Goal: Task Accomplishment & Management: Complete application form

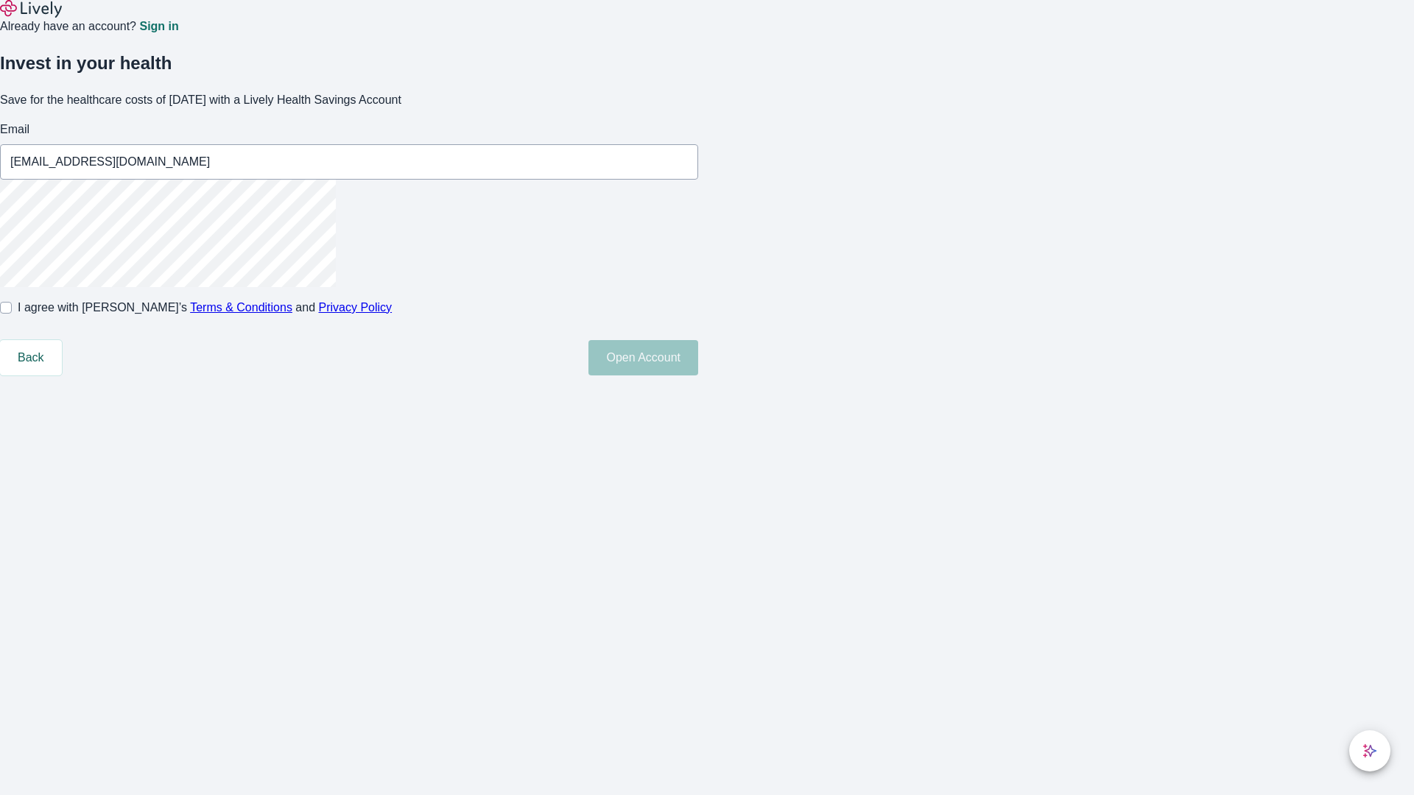
click at [12, 314] on input "I agree with Lively’s Terms & Conditions and Privacy Policy" at bounding box center [6, 308] width 12 height 12
checkbox input "true"
click at [698, 376] on button "Open Account" at bounding box center [643, 357] width 110 height 35
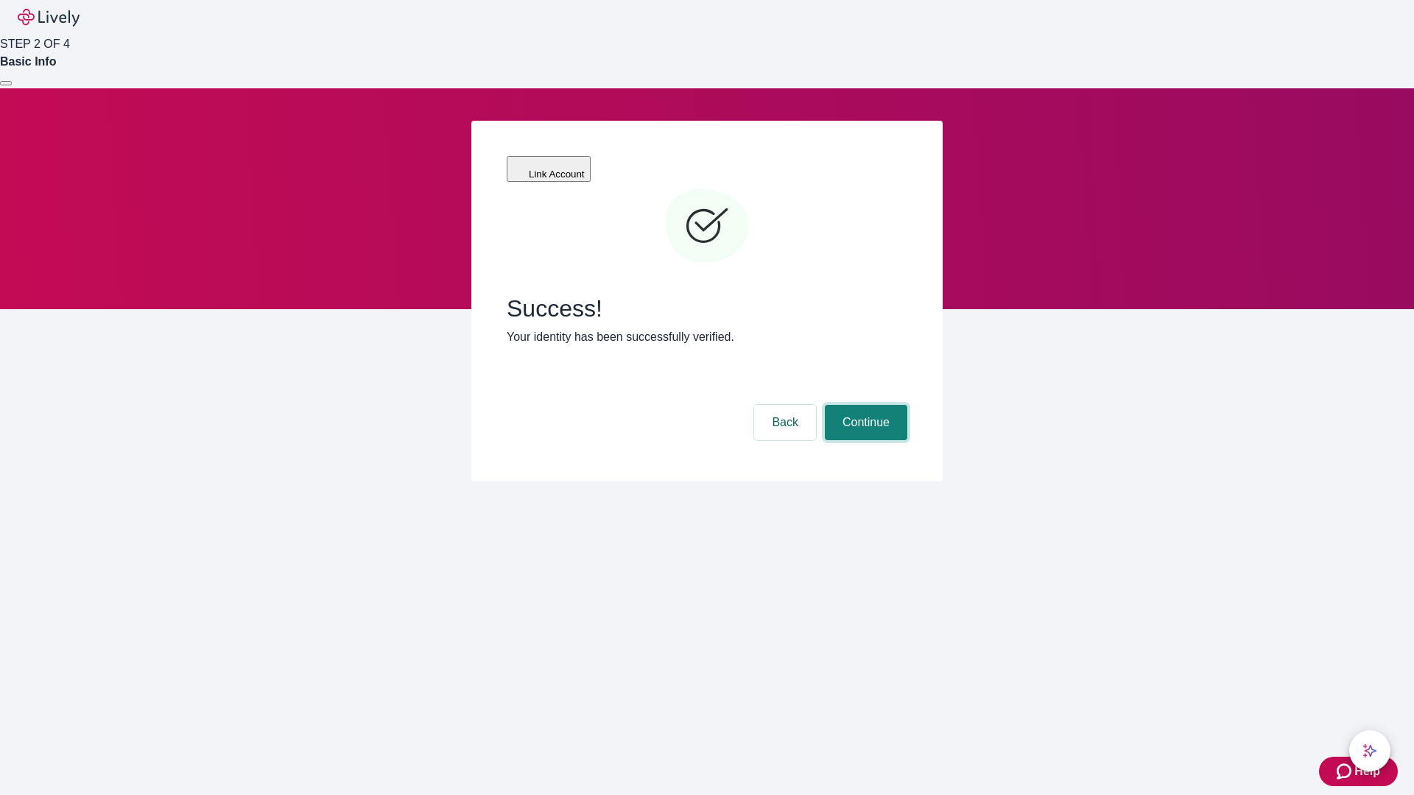
click at [864, 405] on button "Continue" at bounding box center [866, 422] width 82 height 35
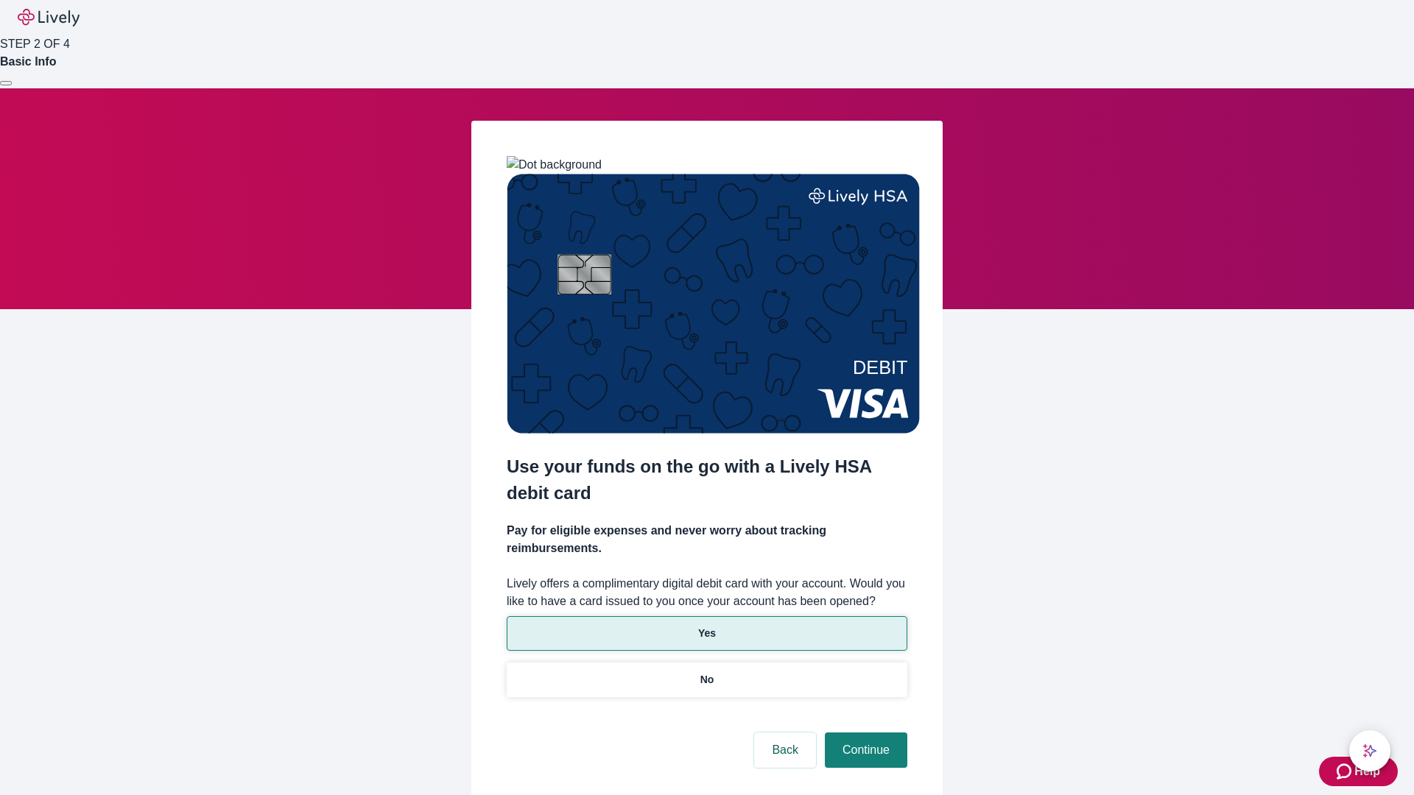
click at [706, 626] on p "Yes" at bounding box center [707, 633] width 18 height 15
click at [864, 733] on button "Continue" at bounding box center [866, 750] width 82 height 35
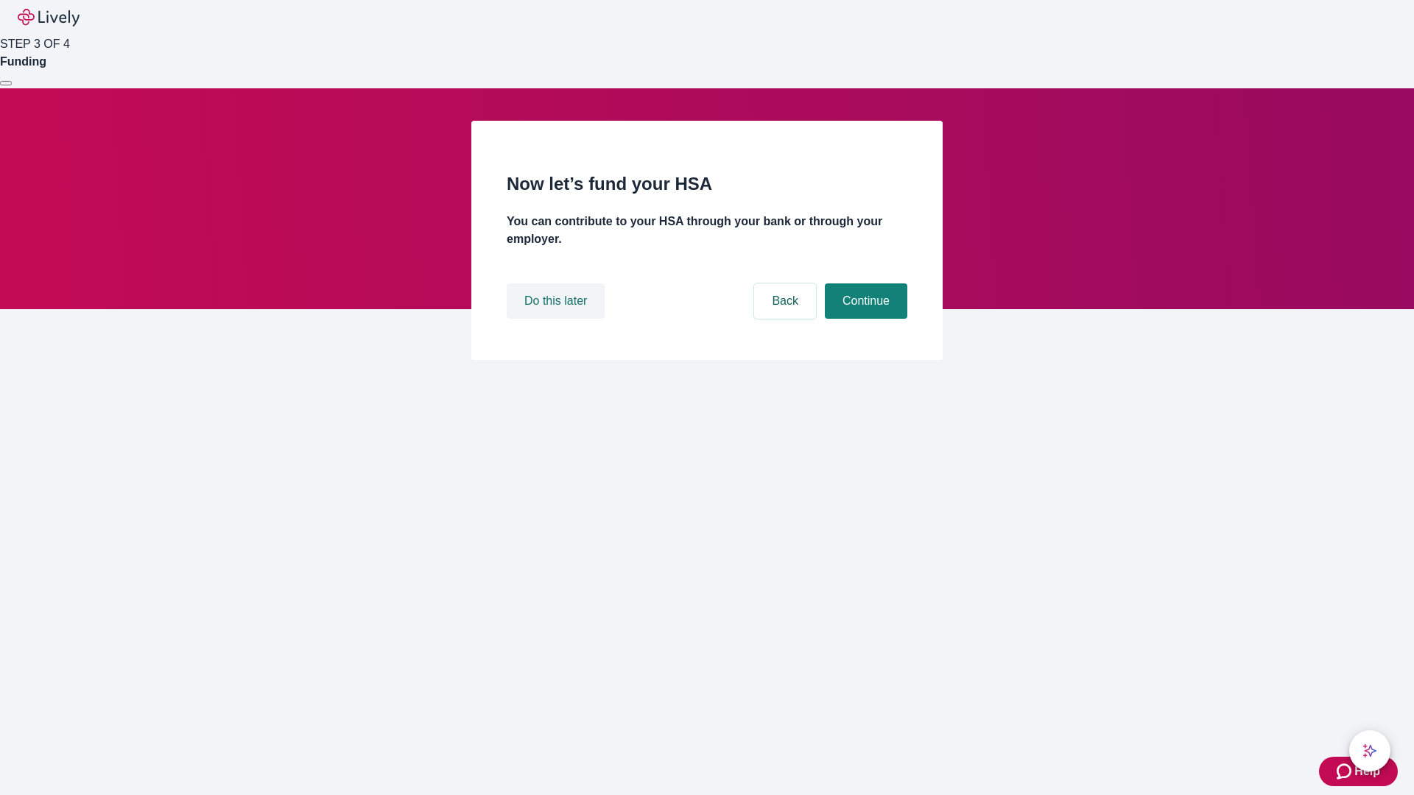
click at [557, 319] on button "Do this later" at bounding box center [556, 300] width 98 height 35
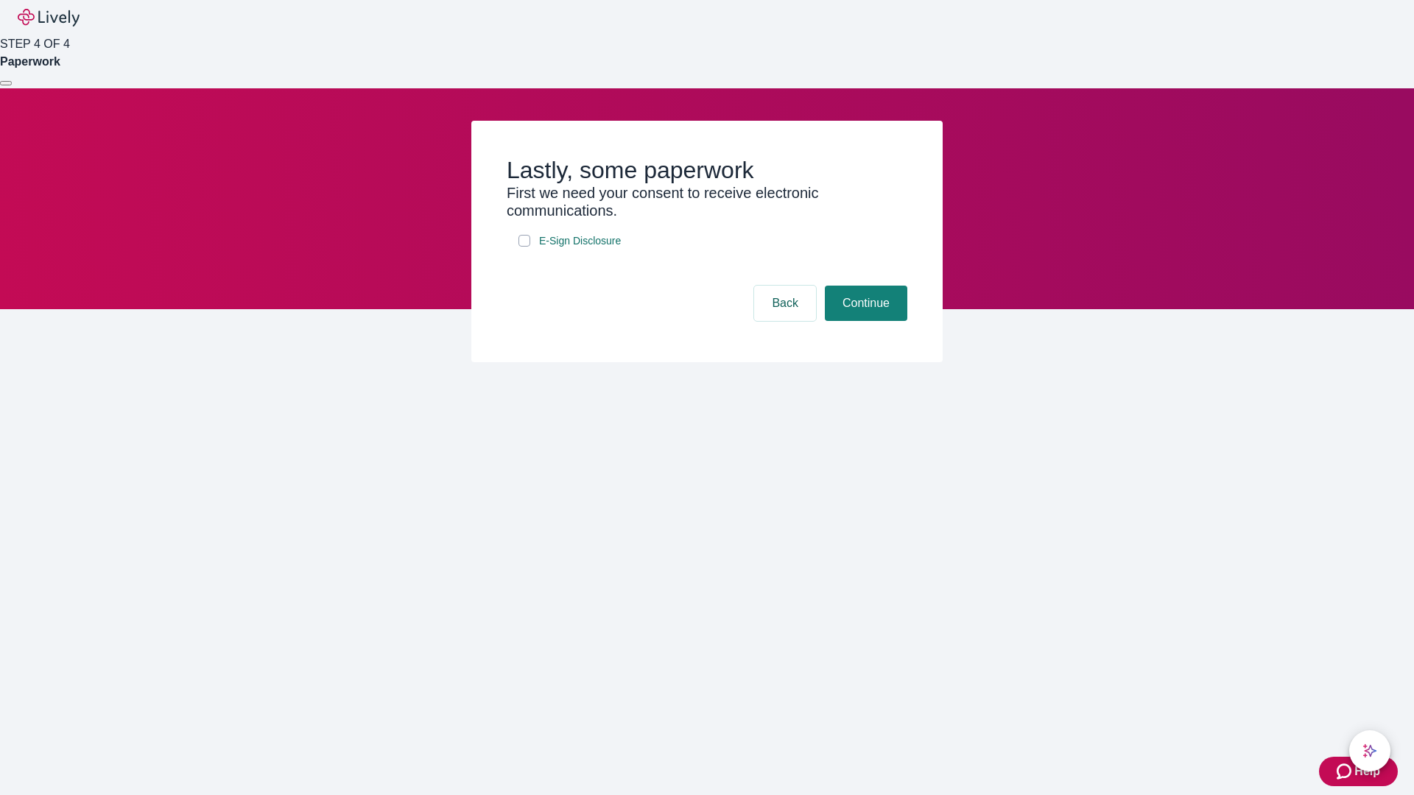
click at [524, 247] on input "E-Sign Disclosure" at bounding box center [524, 241] width 12 height 12
checkbox input "true"
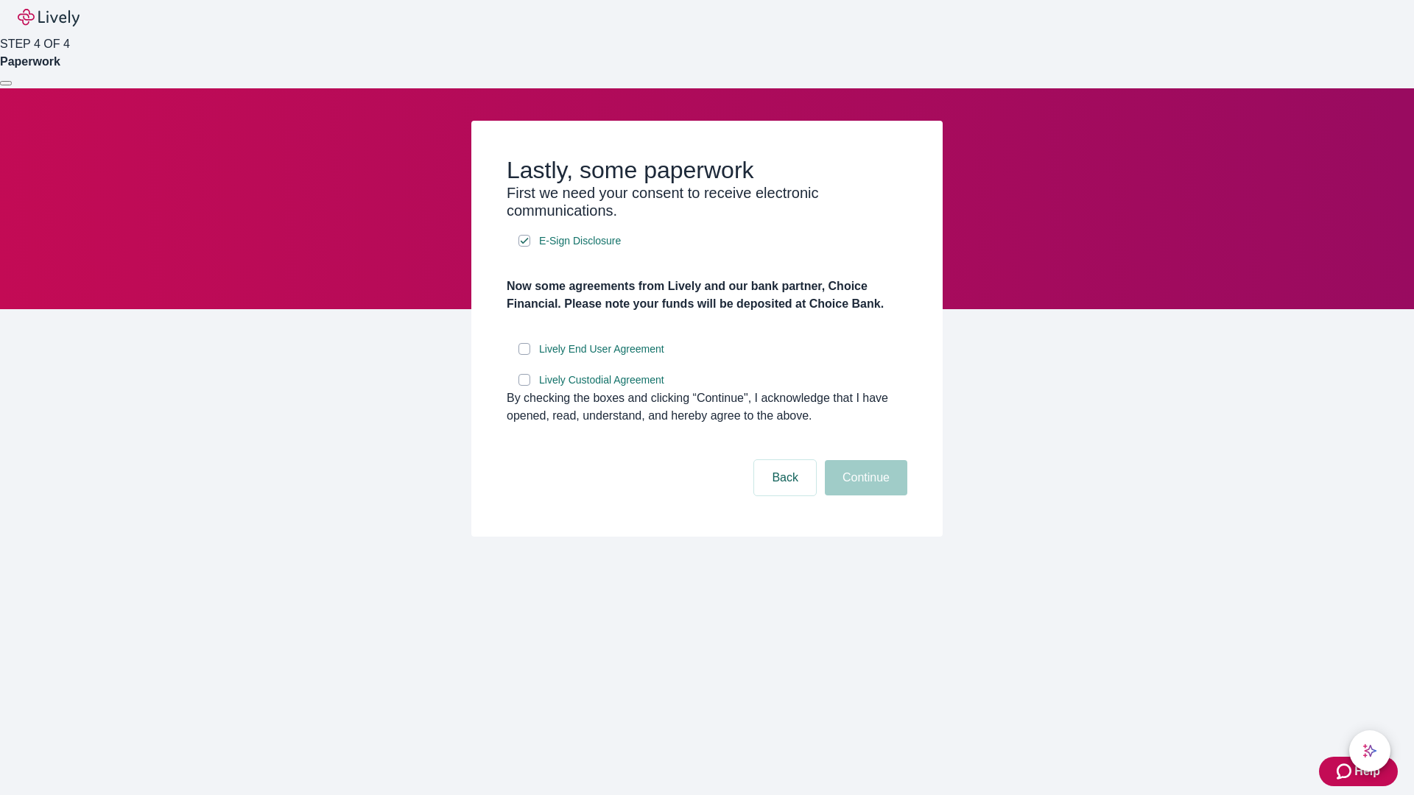
click at [524, 355] on input "Lively End User Agreement" at bounding box center [524, 349] width 12 height 12
checkbox input "true"
click at [524, 386] on input "Lively Custodial Agreement" at bounding box center [524, 380] width 12 height 12
checkbox input "true"
click at [864, 496] on button "Continue" at bounding box center [866, 477] width 82 height 35
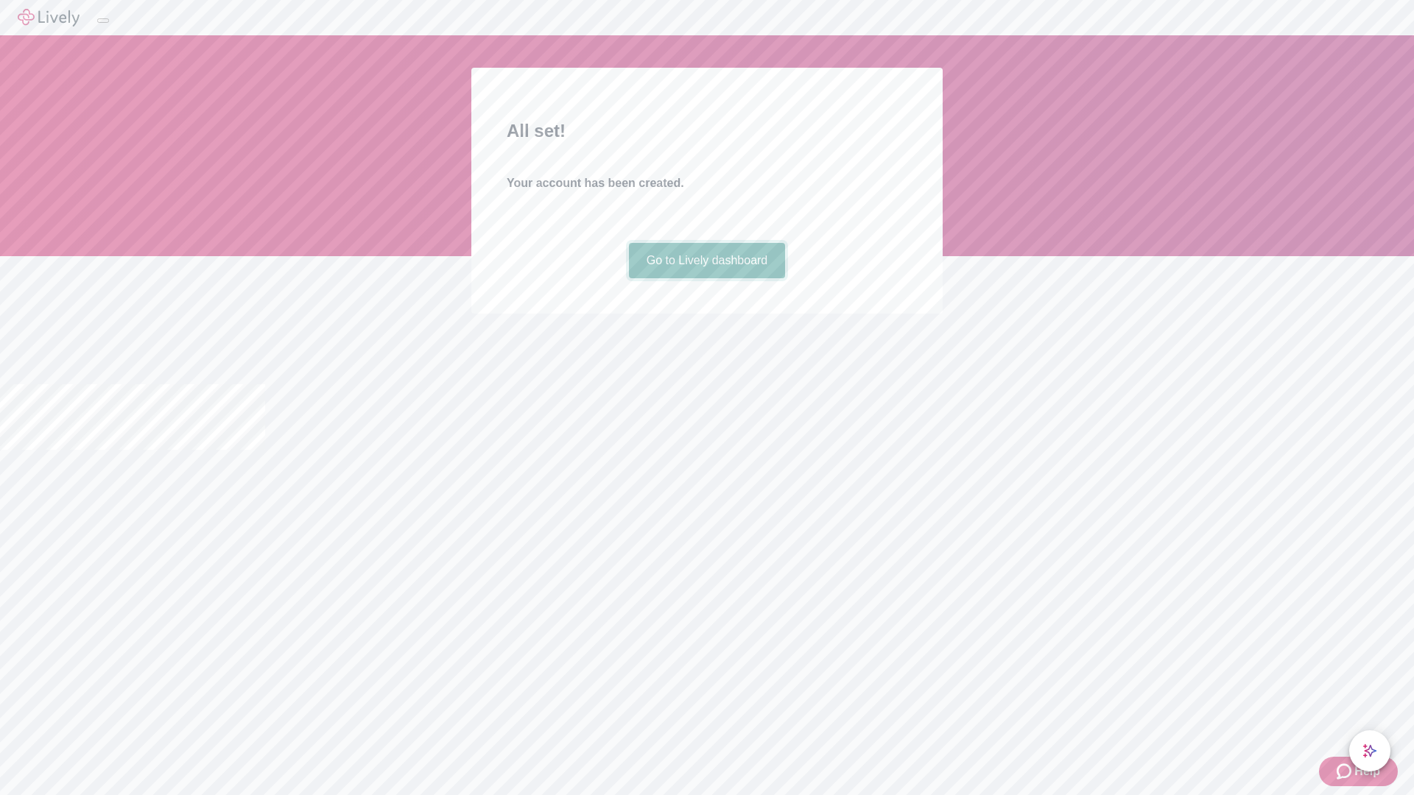
click at [706, 278] on link "Go to Lively dashboard" at bounding box center [707, 260] width 157 height 35
